Goal: Register for event/course

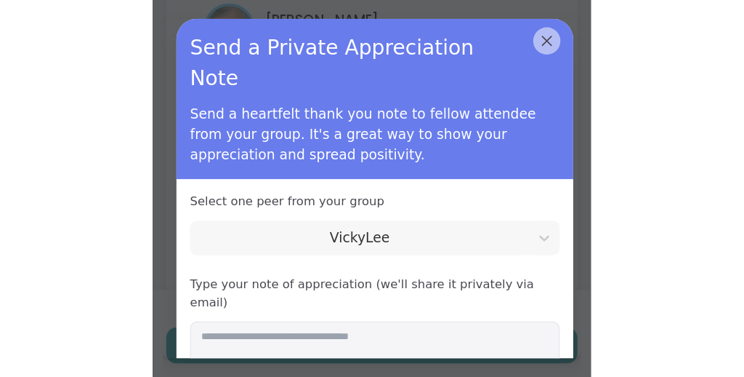
scroll to position [46, 0]
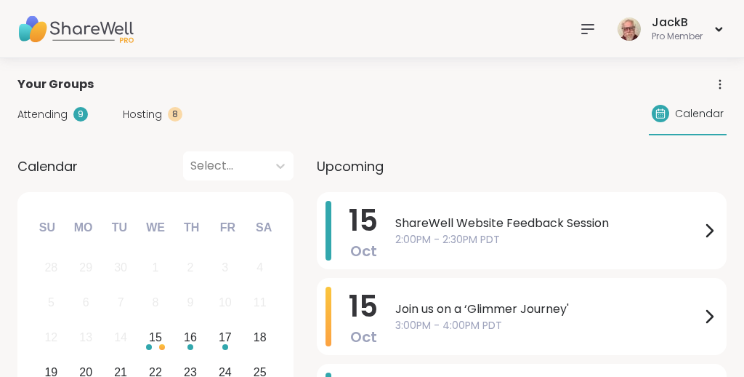
click at [585, 28] on icon at bounding box center [588, 29] width 12 height 9
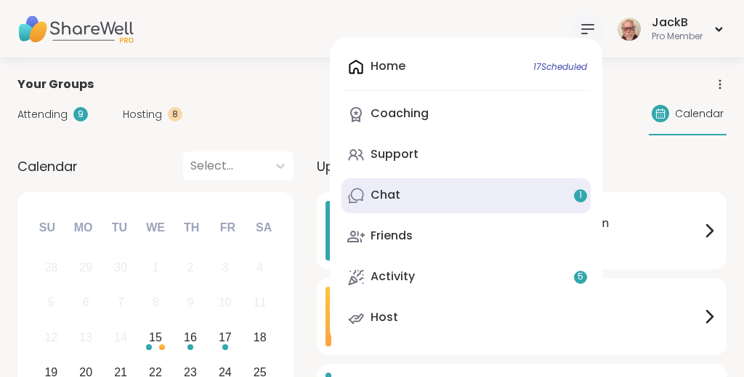
click at [464, 189] on link "Chat 1" at bounding box center [466, 195] width 249 height 35
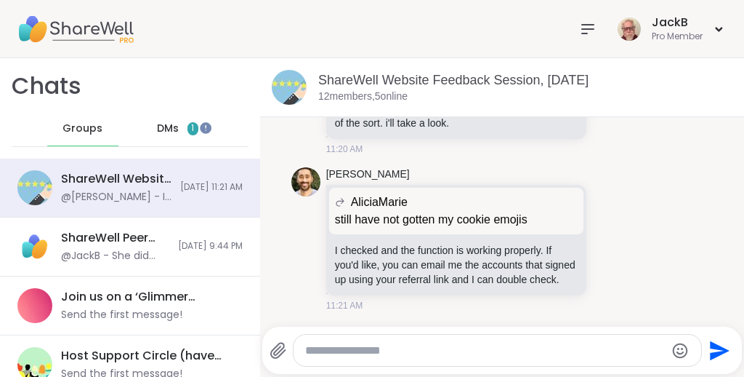
click at [170, 127] on span "DMs" at bounding box center [168, 128] width 22 height 15
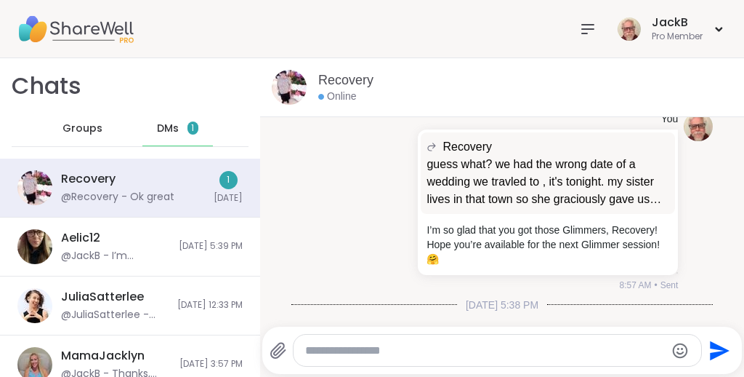
scroll to position [5718, 0]
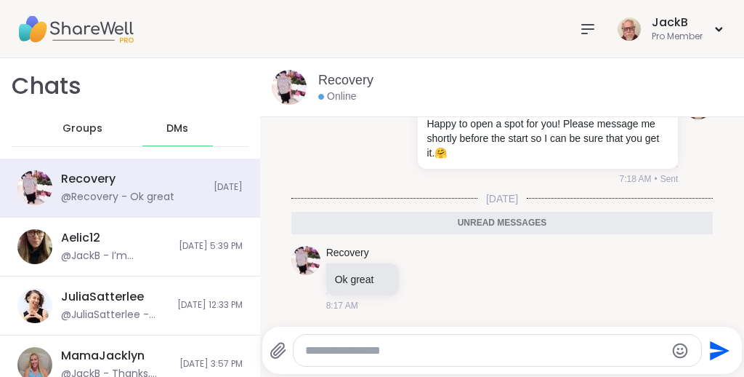
click at [92, 126] on span "Groups" at bounding box center [83, 128] width 40 height 15
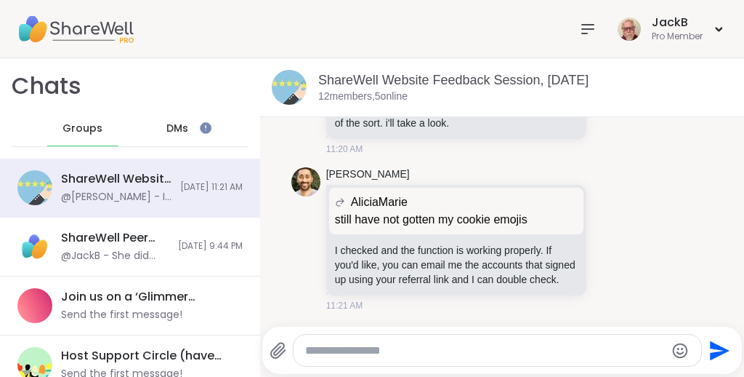
click at [582, 28] on icon at bounding box center [588, 29] width 12 height 9
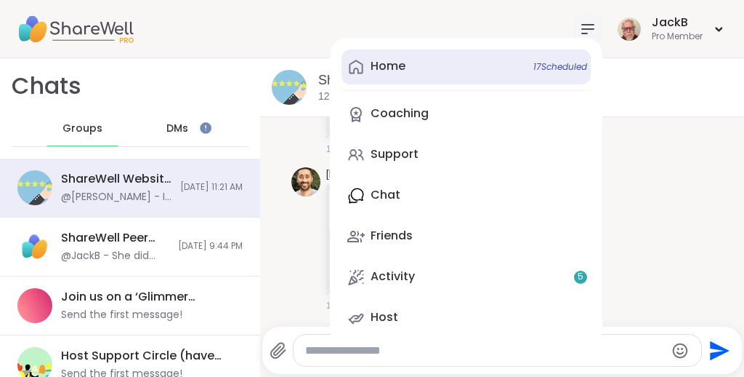
click at [398, 68] on div "Home 17 Scheduled" at bounding box center [388, 66] width 35 height 16
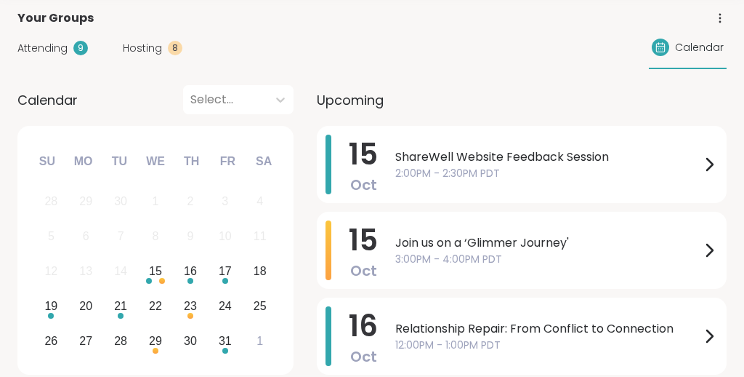
scroll to position [68, 0]
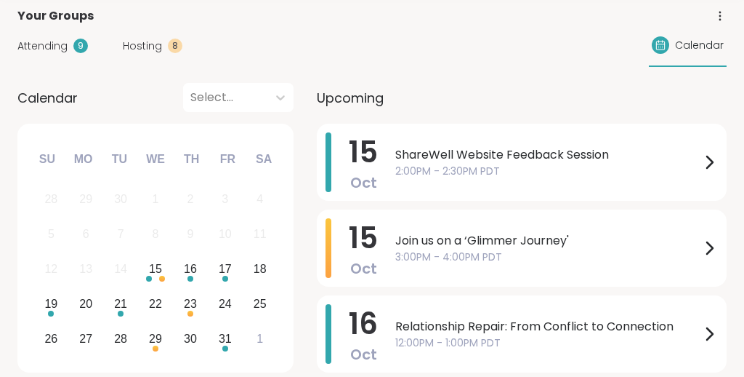
click at [704, 44] on span "Calendar" at bounding box center [699, 45] width 49 height 15
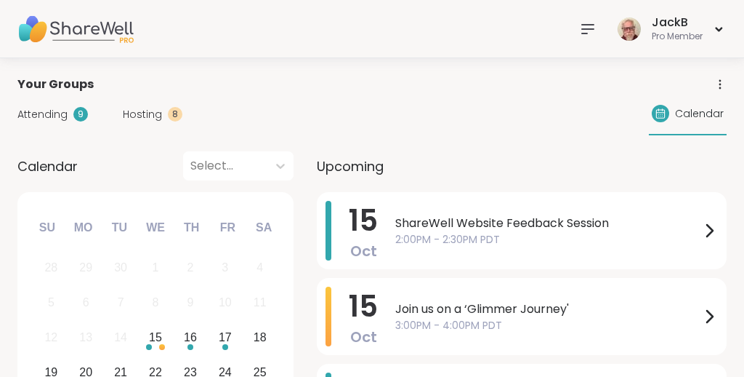
click at [585, 22] on icon at bounding box center [587, 28] width 17 height 17
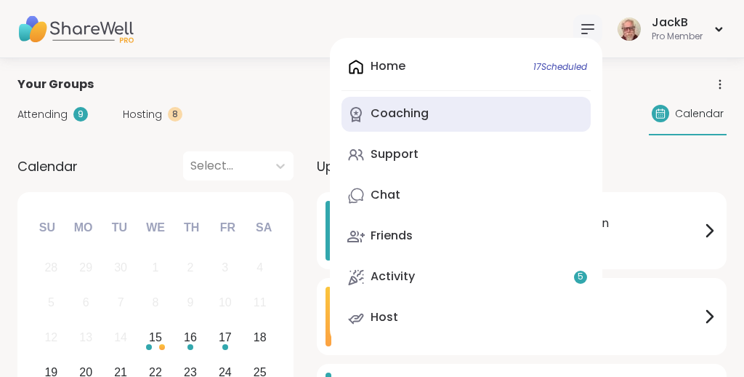
click at [393, 113] on div "Coaching" at bounding box center [400, 113] width 58 height 16
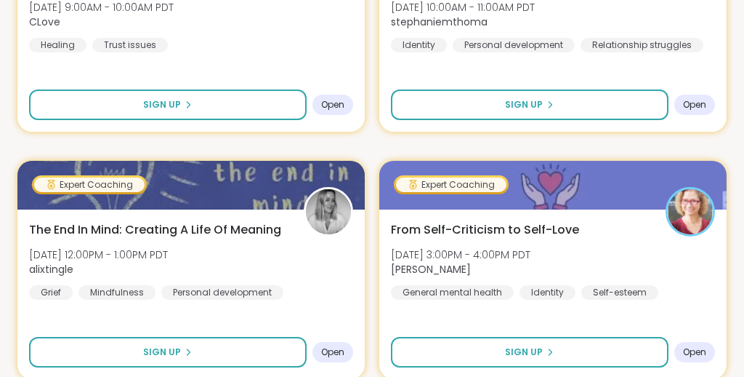
scroll to position [361, 0]
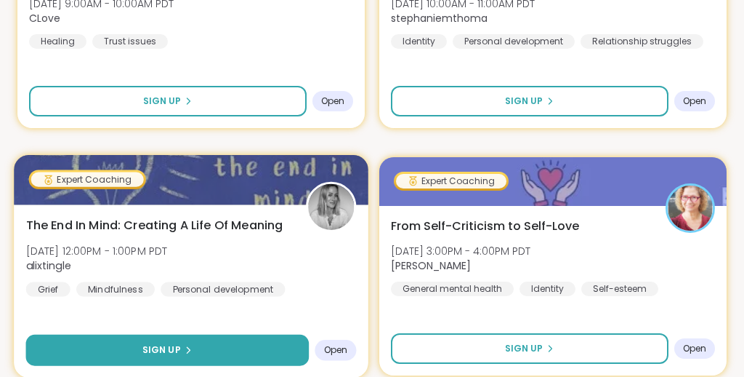
click at [204, 351] on button "Sign Up" at bounding box center [168, 349] width 284 height 31
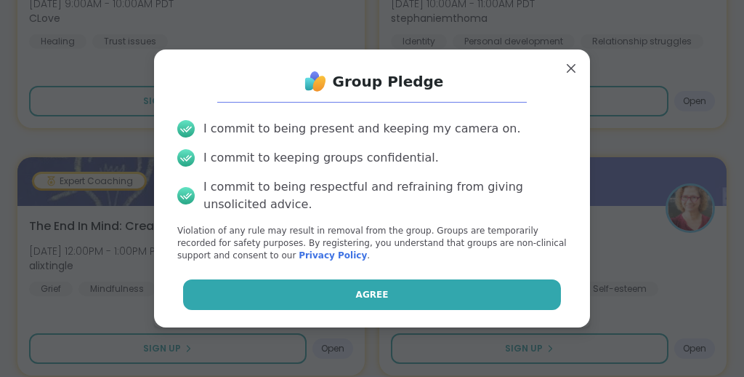
click at [360, 292] on span "Agree" at bounding box center [372, 294] width 33 height 13
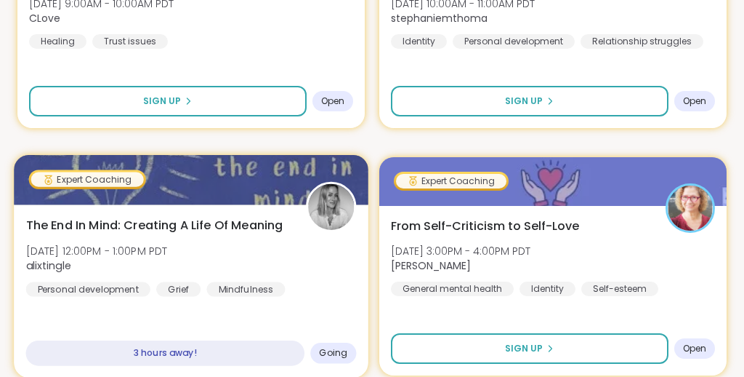
click at [231, 264] on div "The End In Mind: Creating A Life Of Meaning Wed, Oct 15 | 12:00PM - 1:00PM PDT …" at bounding box center [191, 256] width 331 height 80
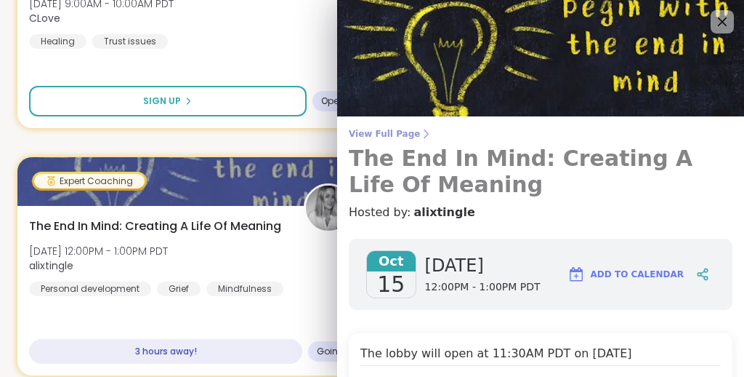
click at [401, 132] on span "View Full Page" at bounding box center [541, 134] width 384 height 12
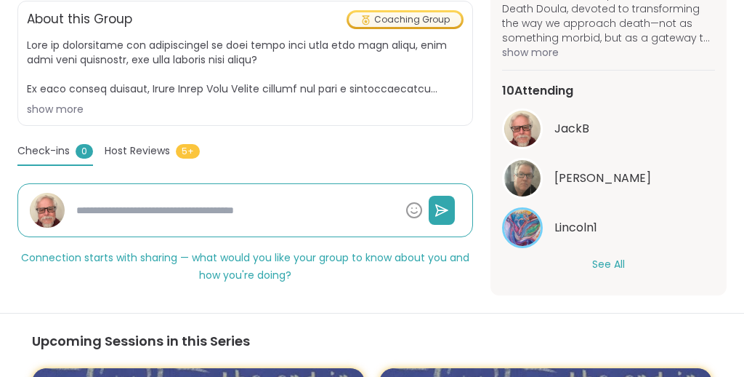
scroll to position [403, 0]
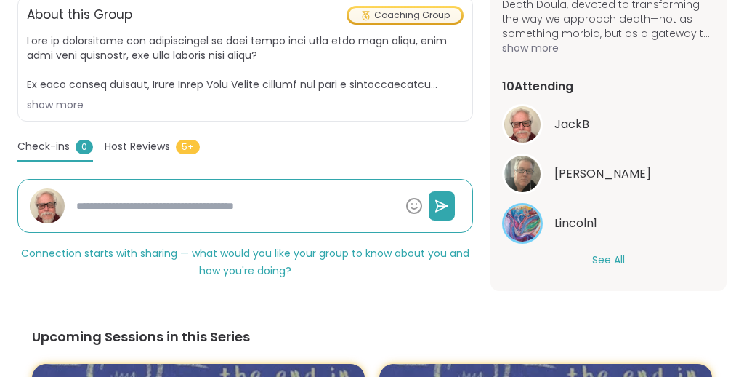
click at [610, 259] on button "See All" at bounding box center [609, 259] width 33 height 15
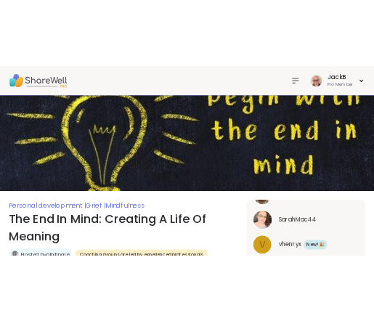
scroll to position [0, 0]
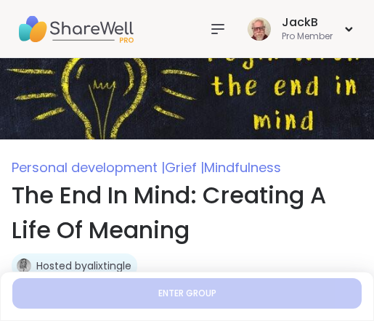
type textarea "*"
